Goal: Task Accomplishment & Management: Use online tool/utility

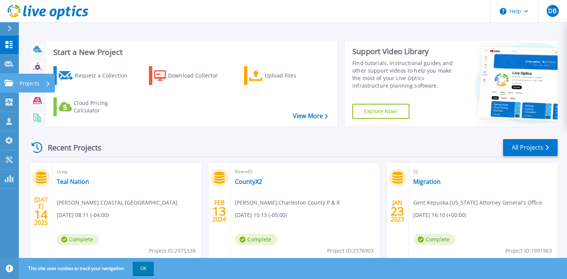
click at [8, 81] on icon at bounding box center [9, 83] width 9 height 6
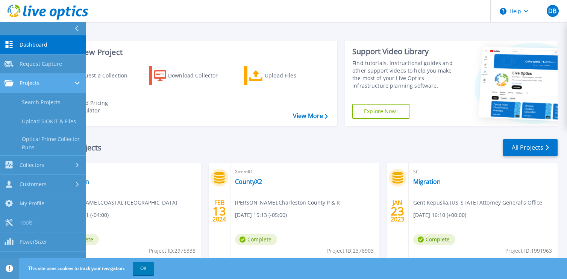
click at [53, 85] on div "Projects" at bounding box center [43, 83] width 77 height 7
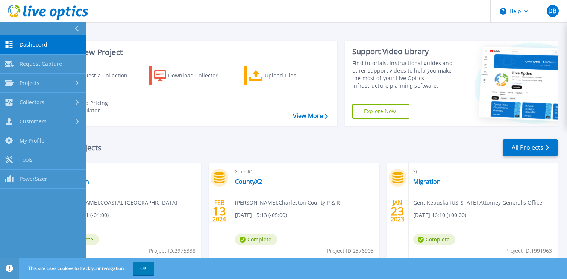
click at [145, 176] on div "Unity Teal Nation Mike McClellan , COASTAL CAROLINA UNIVERSITY 07/14/2025, 08:1…" at bounding box center [126, 211] width 149 height 97
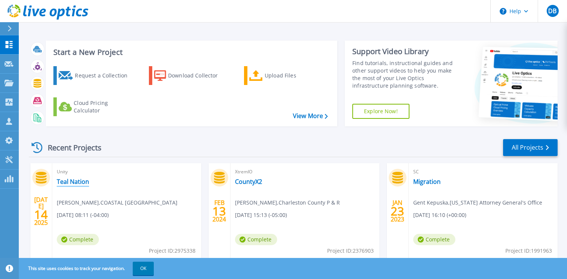
click at [81, 181] on link "Teal Nation" at bounding box center [73, 182] width 32 height 8
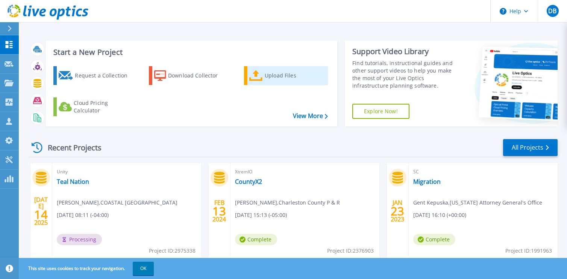
click at [260, 84] on link "Upload Files" at bounding box center [286, 75] width 84 height 19
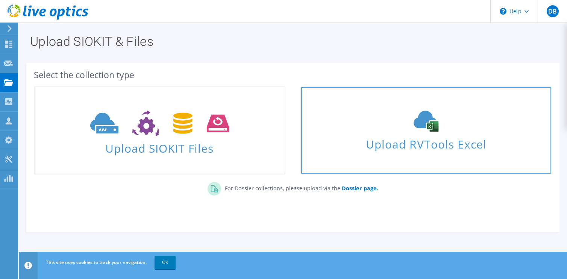
click at [400, 128] on icon at bounding box center [426, 121] width 113 height 21
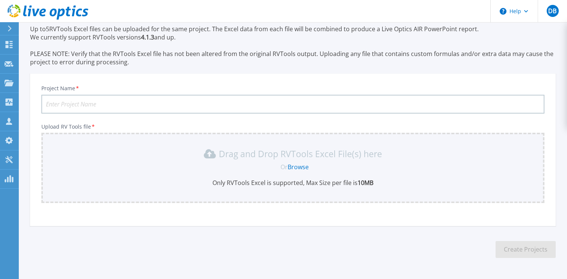
scroll to position [53, 0]
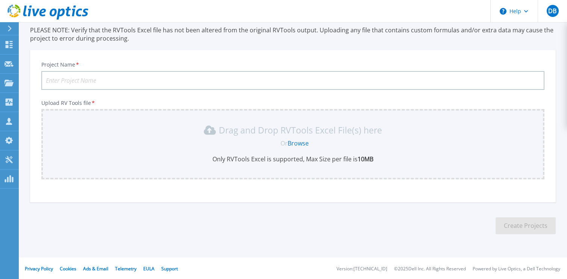
click at [161, 79] on input "Project Name *" at bounding box center [292, 80] width 503 height 19
type input "t"
type input "Teal Nation Compute"
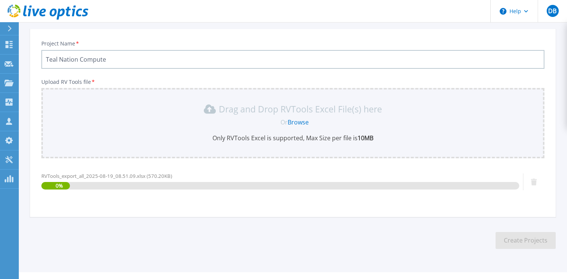
scroll to position [89, 0]
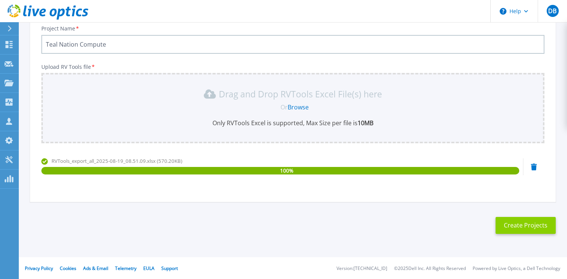
click at [520, 227] on button "Create Projects" at bounding box center [526, 225] width 60 height 17
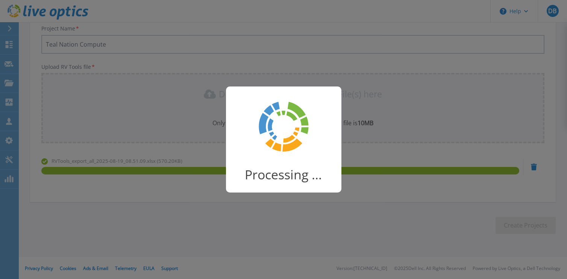
scroll to position [78, 0]
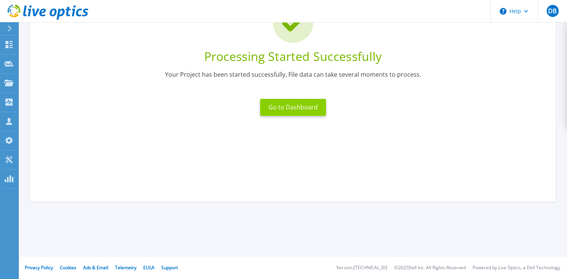
click at [306, 108] on button "Go to Dashboard" at bounding box center [293, 107] width 66 height 17
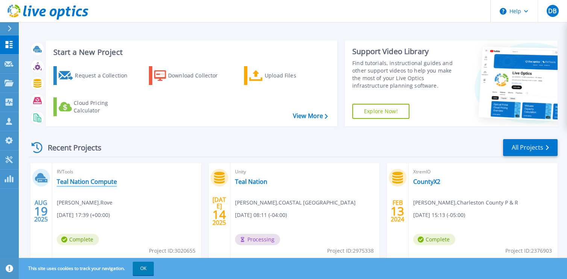
click at [102, 178] on link "Teal Nation Compute" at bounding box center [87, 182] width 60 height 8
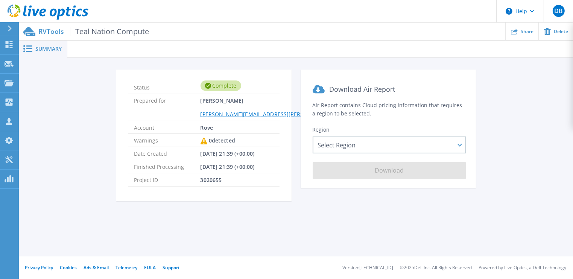
click at [46, 51] on span "Summary" at bounding box center [48, 48] width 26 height 5
click at [9, 46] on icon at bounding box center [9, 44] width 7 height 7
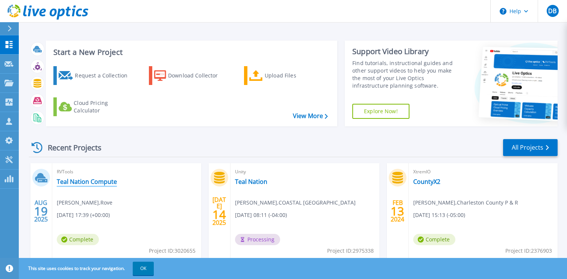
click at [107, 181] on link "Teal Nation Compute" at bounding box center [87, 182] width 60 height 8
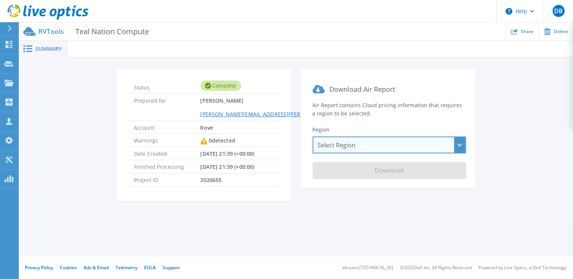
click at [366, 144] on div "Select Region Asia Pacific (Hong Kong) Asia Pacific (Mumbai) Asia Pacific (Seou…" at bounding box center [390, 145] width 154 height 17
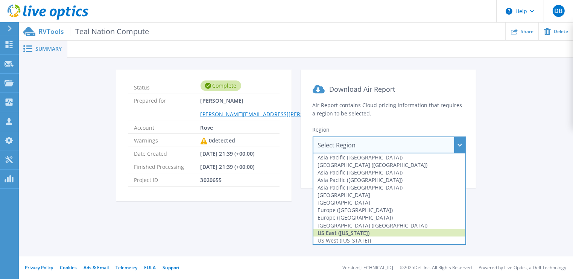
click at [347, 235] on div "US East (Virginia)" at bounding box center [389, 233] width 152 height 8
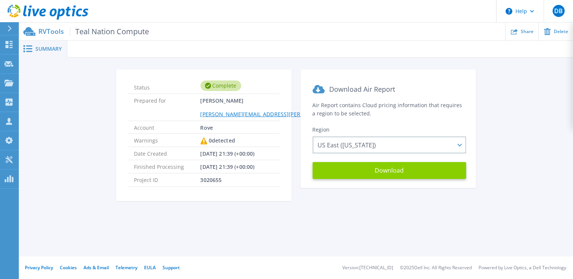
click at [409, 169] on button "Download" at bounding box center [390, 170] width 154 height 17
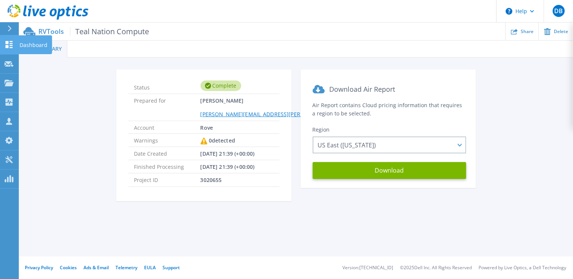
click at [14, 46] on link "Dashboard Dashboard" at bounding box center [9, 44] width 19 height 19
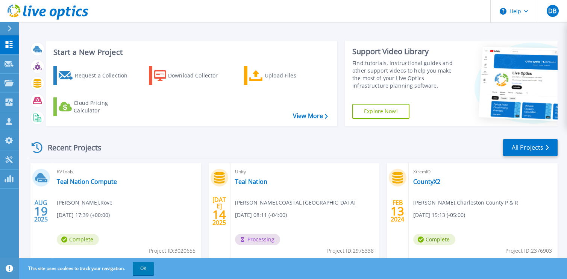
click at [281, 181] on div "Unity Teal Nation Mike McClellan , COASTAL CAROLINA UNIVERSITY 07/14/2025, 08:1…" at bounding box center [305, 211] width 149 height 97
click at [250, 181] on link "Teal Nation" at bounding box center [251, 182] width 32 height 8
click at [260, 183] on link "Teal Nation" at bounding box center [251, 182] width 32 height 8
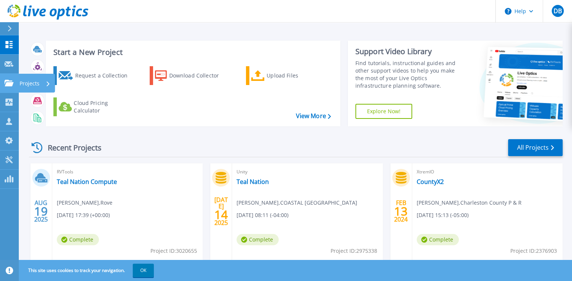
click at [13, 87] on link "Projects Projects" at bounding box center [9, 83] width 19 height 19
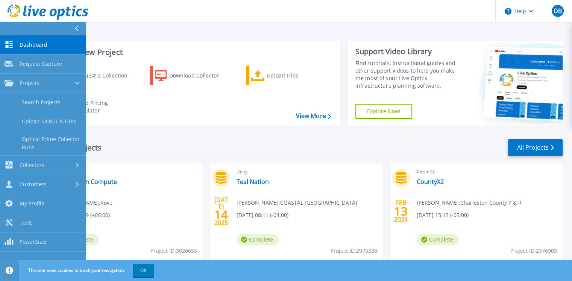
click at [151, 169] on span "RVTools" at bounding box center [127, 172] width 141 height 8
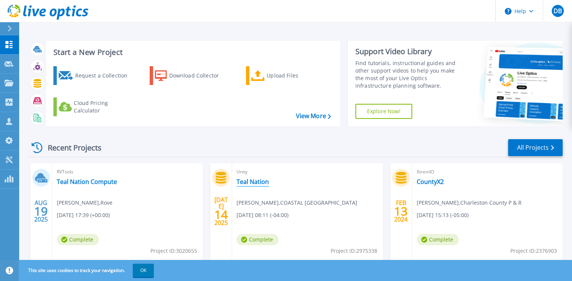
click at [254, 182] on link "Teal Nation" at bounding box center [253, 182] width 32 height 8
